Goal: Communication & Community: Answer question/provide support

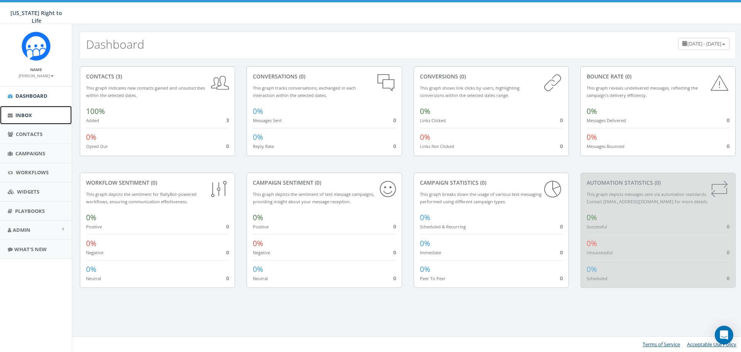
click at [26, 117] on span "Inbox" at bounding box center [23, 115] width 17 height 7
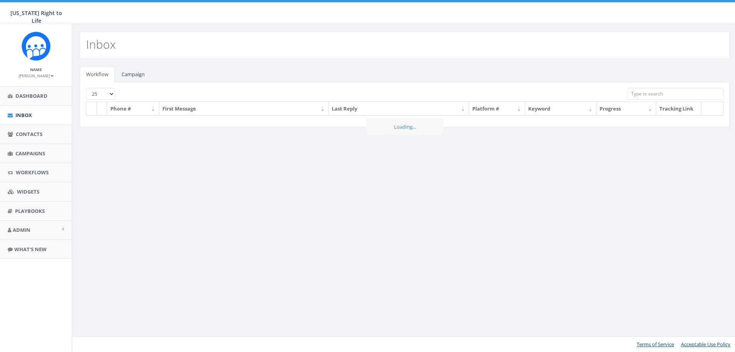
select select
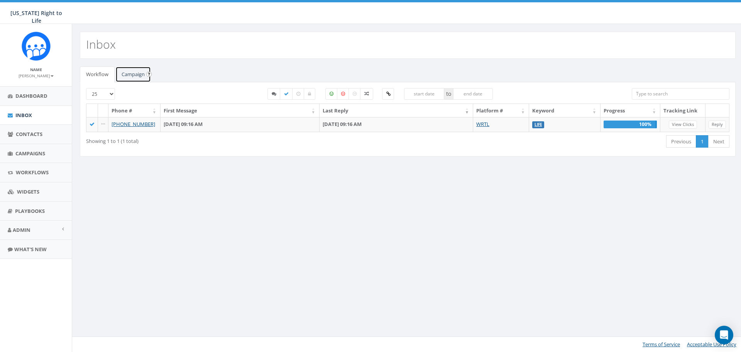
click at [131, 75] on link "Campaign" at bounding box center [133, 74] width 36 height 16
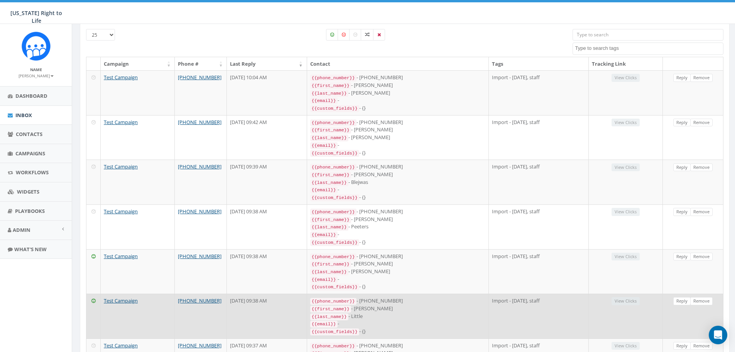
scroll to position [118, 0]
